Goal: Transaction & Acquisition: Purchase product/service

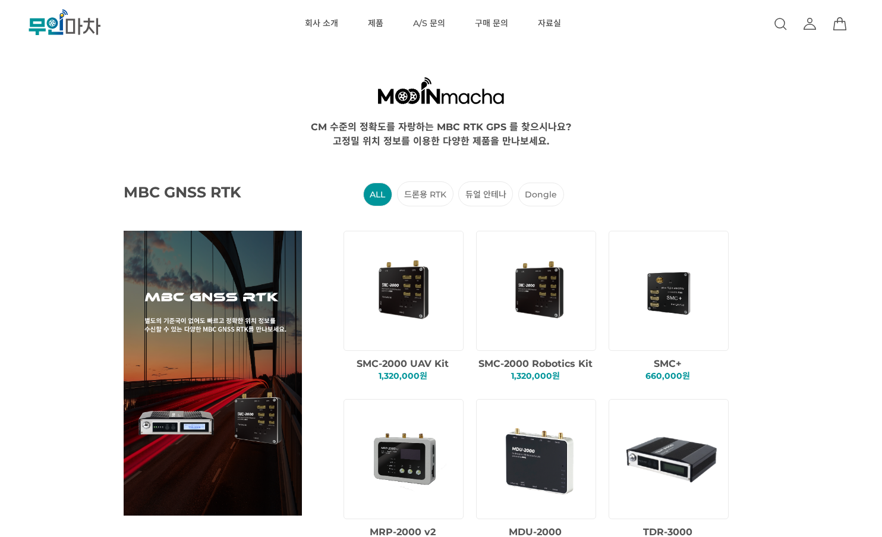
click at [786, 37] on link at bounding box center [780, 24] width 14 height 48
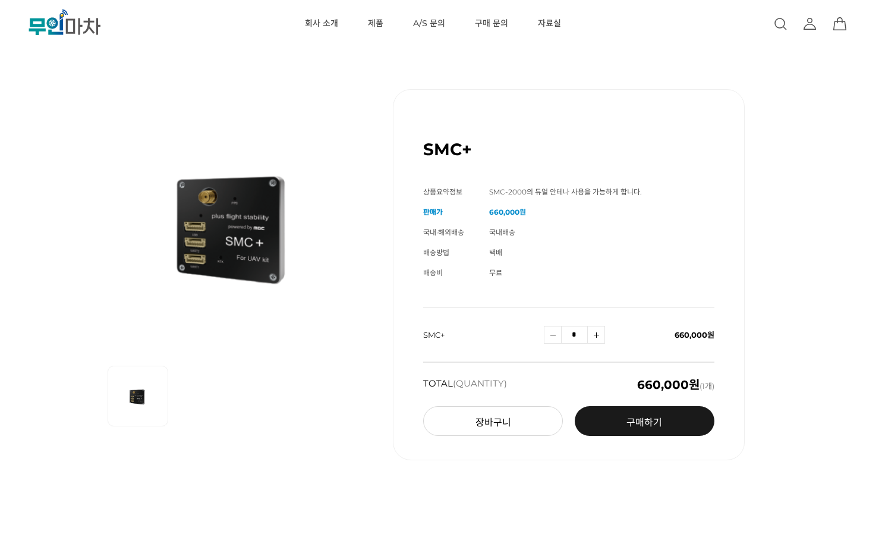
drag, startPoint x: 269, startPoint y: 243, endPoint x: 192, endPoint y: 411, distance: 184.9
click at [185, 377] on div at bounding box center [236, 391] width 256 height 81
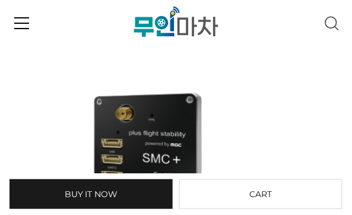
scroll to position [95, 0]
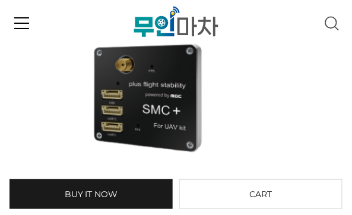
drag, startPoint x: 160, startPoint y: 112, endPoint x: 287, endPoint y: 169, distance: 139.4
click at [285, 161] on div "SMC+ (해외배송 가능상품)" at bounding box center [179, 118] width 300 height 314
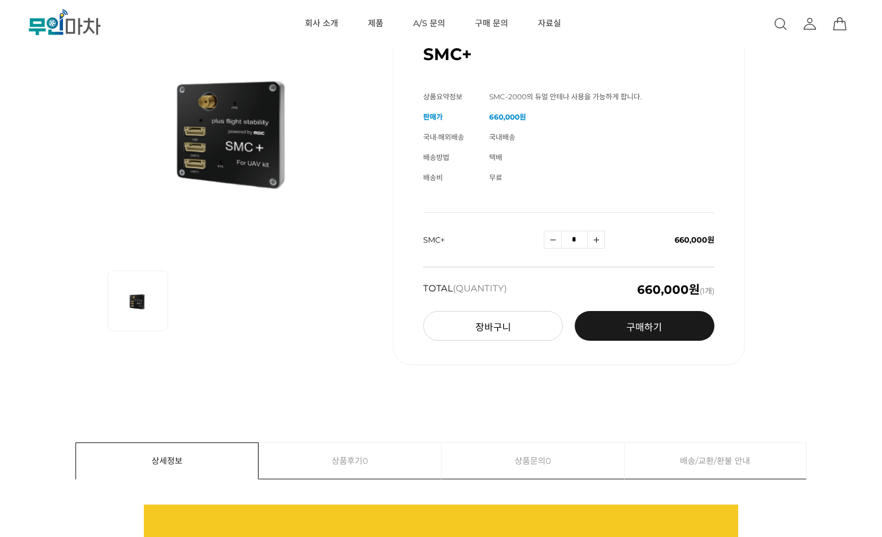
click at [783, 26] on icon at bounding box center [780, 23] width 10 height 10
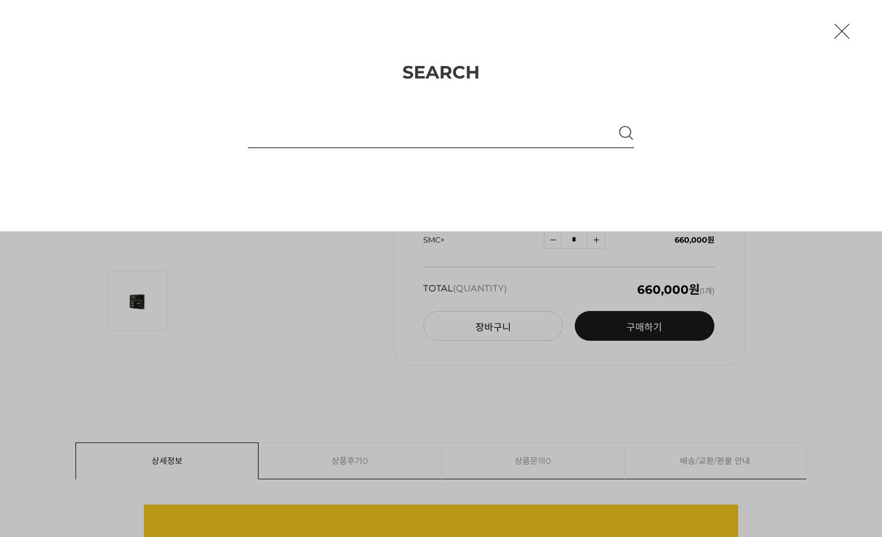
click at [522, 133] on input "text" at bounding box center [431, 131] width 366 height 32
type input "*"
type input "*******"
click at [625, 137] on icon "button" at bounding box center [625, 132] width 11 height 11
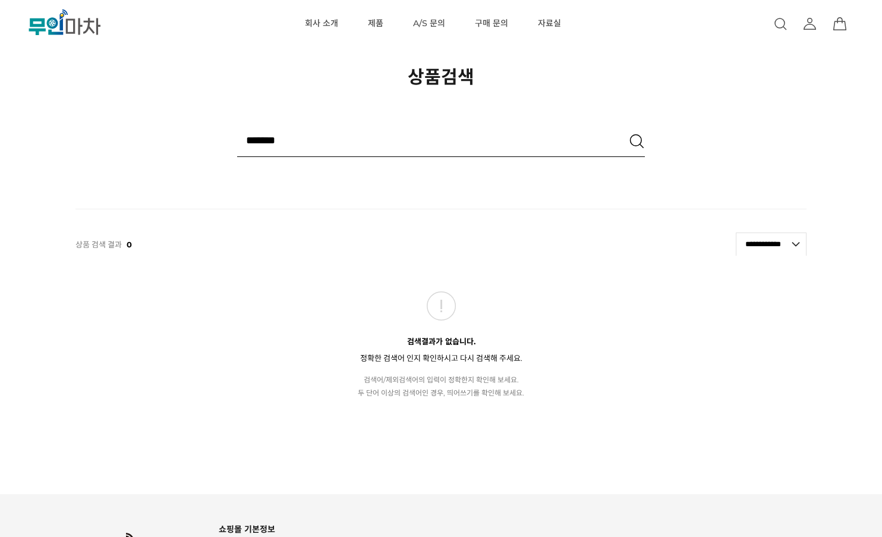
drag, startPoint x: 273, startPoint y: 139, endPoint x: 460, endPoint y: 158, distance: 187.5
click at [460, 157] on form "상품검색 ******* 삭제 검색옵션 검색옵션 검색어 단어를 하나 이상 포함하고 있는 모든 상품 검색 제외검색어 초기화" at bounding box center [440, 143] width 731 height 65
type input "***"
click at [628, 133] on input "image" at bounding box center [636, 141] width 17 height 17
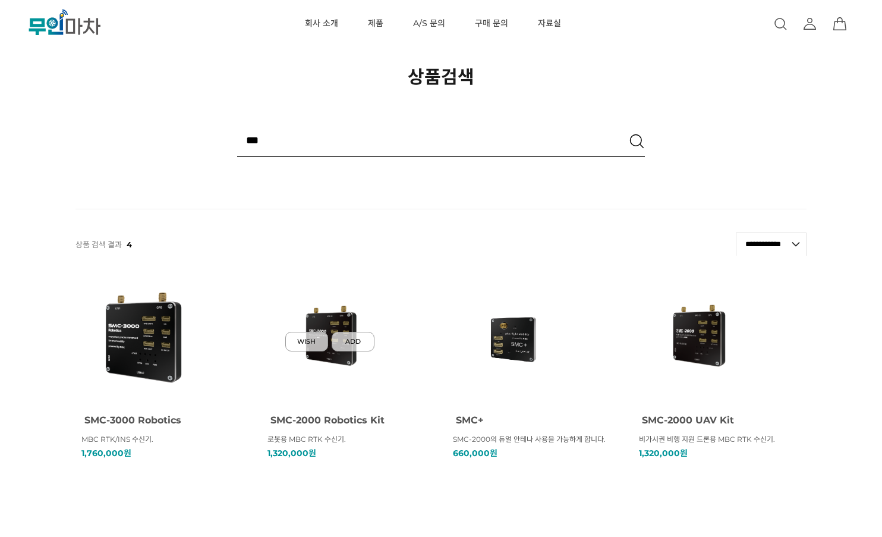
click at [358, 319] on img at bounding box center [329, 336] width 107 height 107
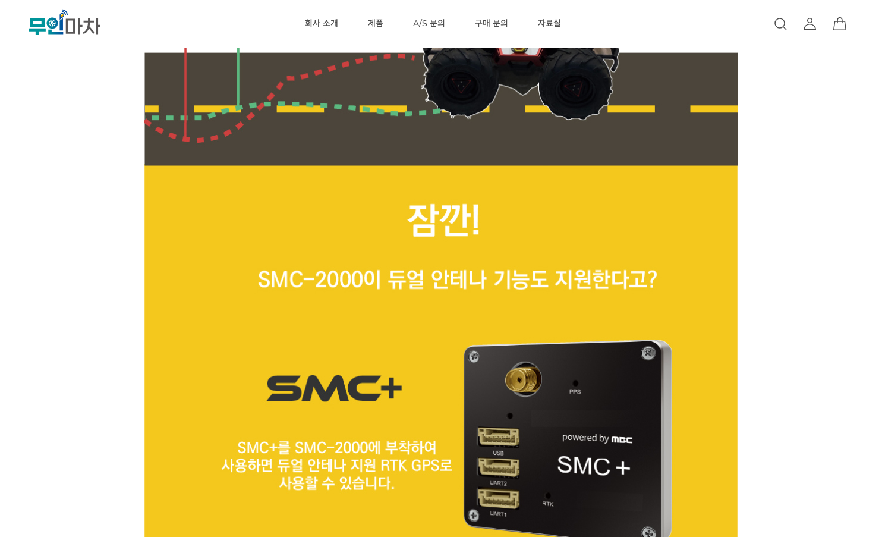
scroll to position [7893, 0]
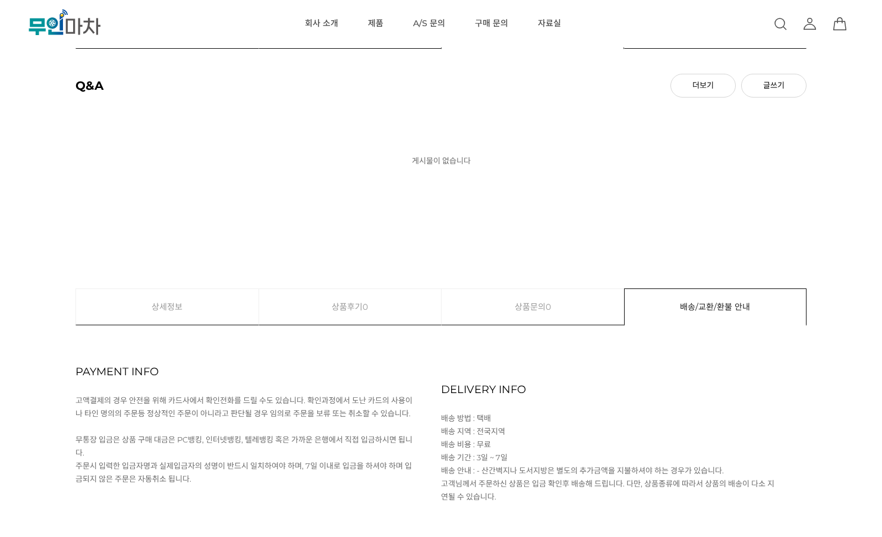
click at [427, 189] on p "게시물이 없습니다" at bounding box center [440, 160] width 731 height 78
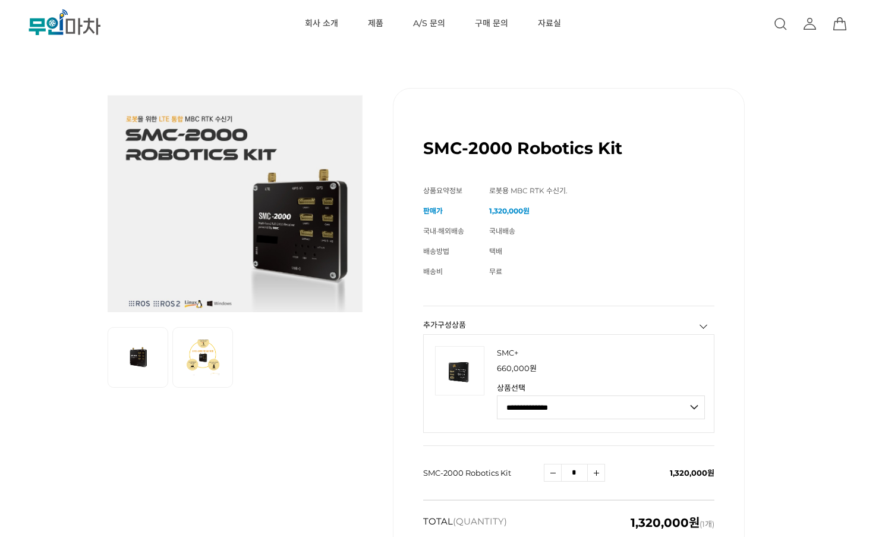
scroll to position [0, 0]
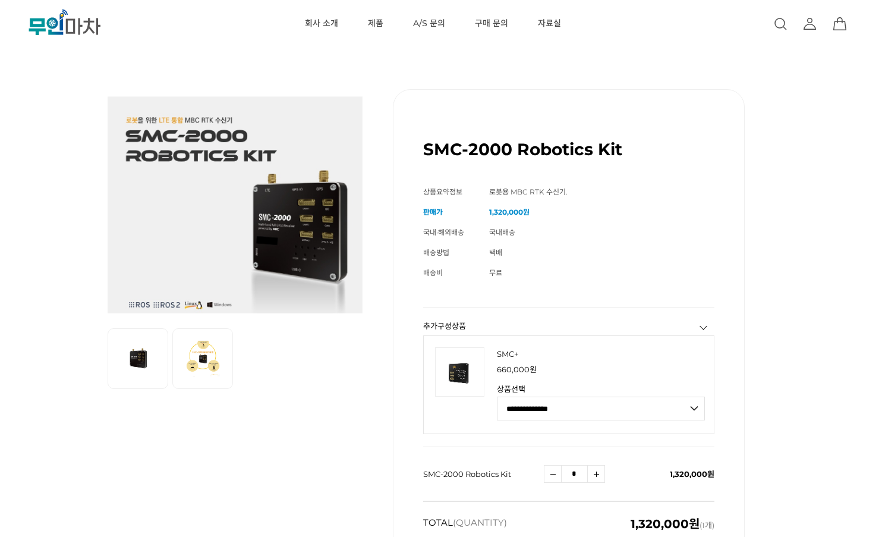
click at [223, 358] on img at bounding box center [203, 359] width 48 height 48
